Goal: Find specific page/section: Find specific page/section

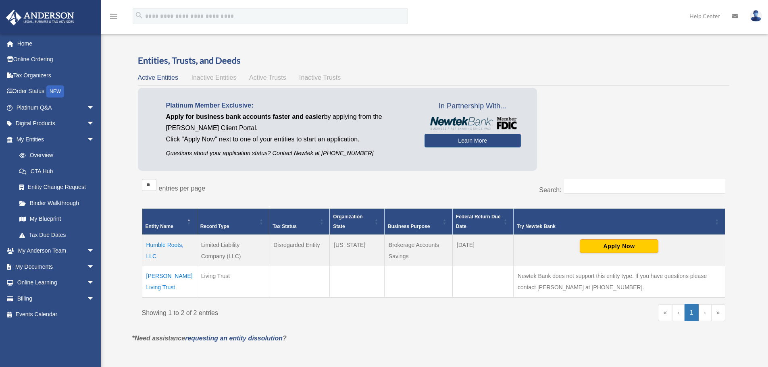
click at [164, 245] on td "Humble Roots, LLC" at bounding box center [169, 250] width 55 height 31
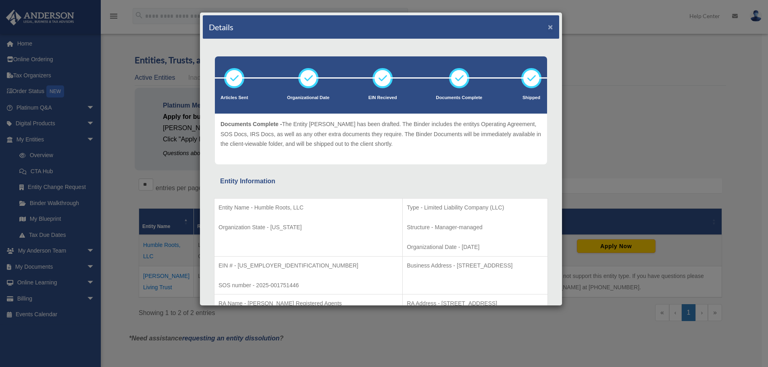
click at [548, 24] on button "×" at bounding box center [550, 27] width 5 height 8
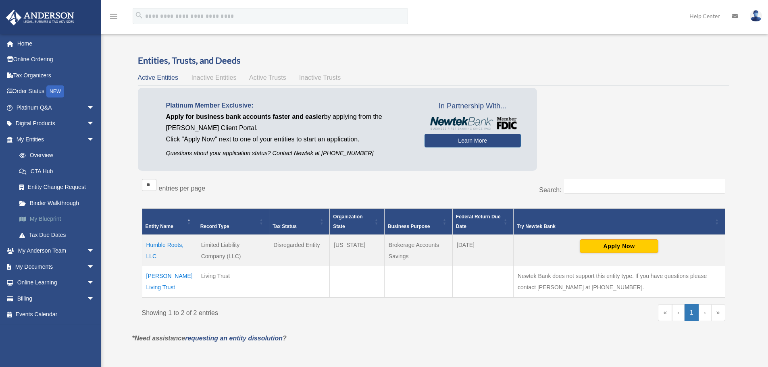
click at [50, 218] on link "My Blueprint" at bounding box center [58, 219] width 95 height 16
